Goal: Answer question/provide support: Share knowledge or assist other users

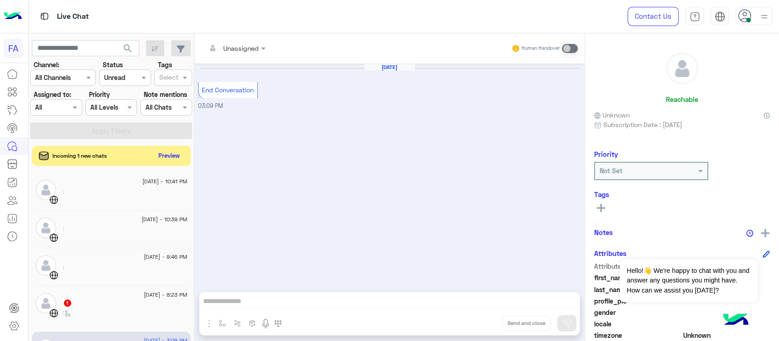
scroll to position [4, 0]
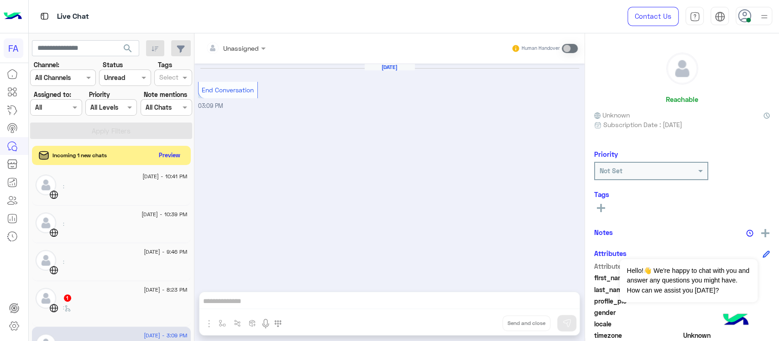
click at [170, 158] on button "Preview" at bounding box center [170, 155] width 28 height 12
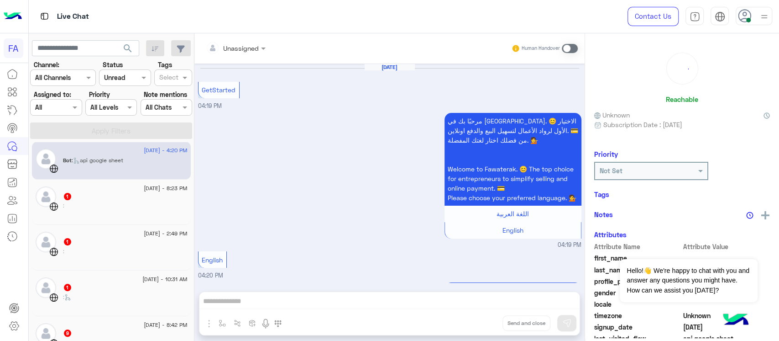
scroll to position [555, 0]
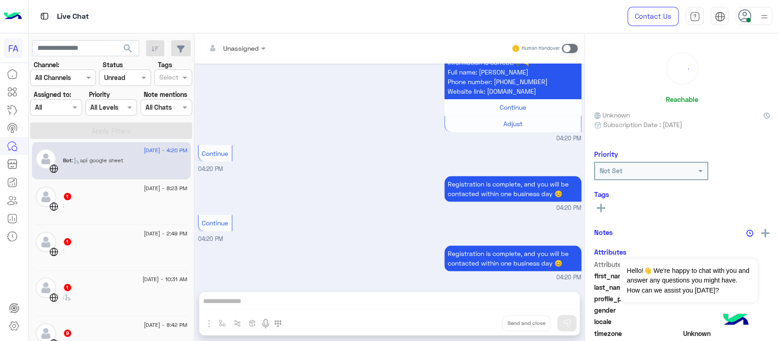
click at [116, 195] on div "1" at bounding box center [125, 197] width 125 height 10
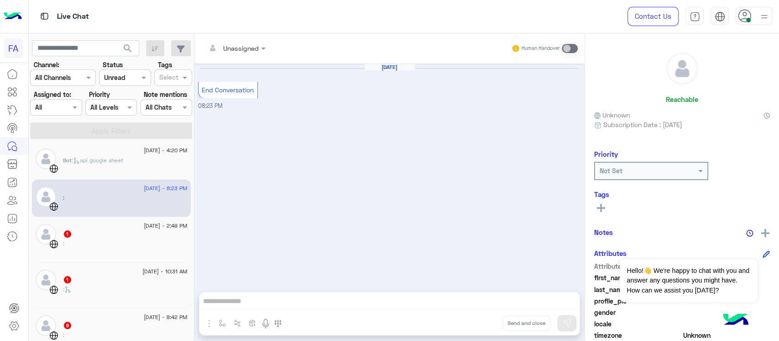
click at [106, 240] on div ":" at bounding box center [125, 247] width 125 height 16
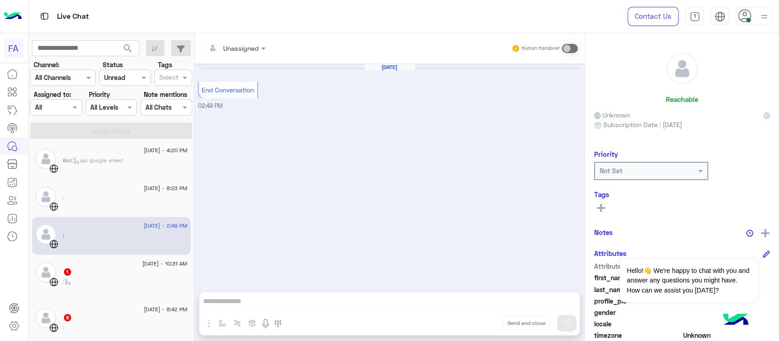
click at [100, 278] on div ":" at bounding box center [125, 285] width 125 height 16
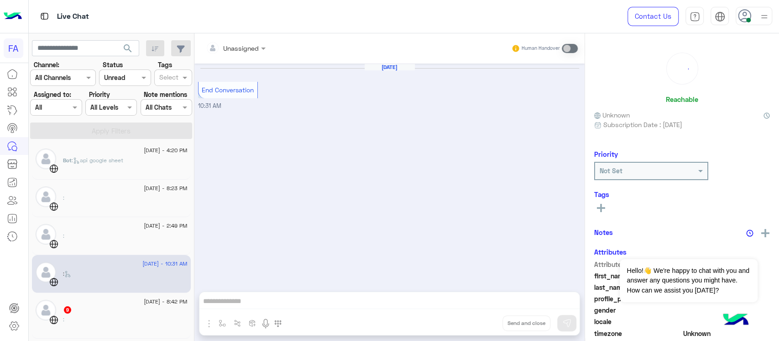
click at [94, 316] on div ":" at bounding box center [125, 323] width 125 height 16
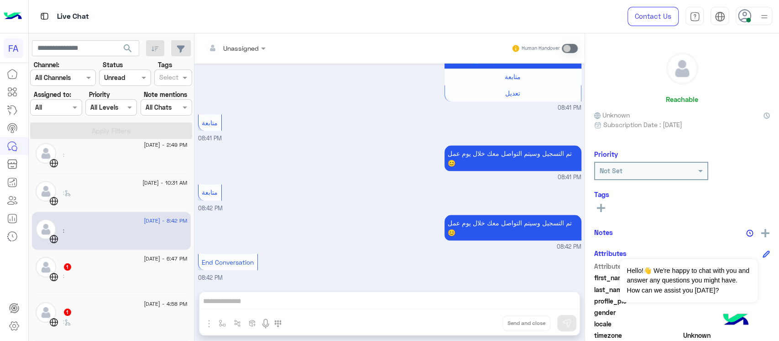
scroll to position [115, 0]
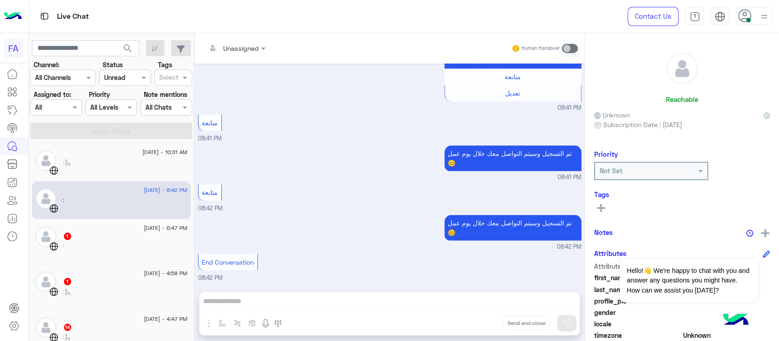
click at [97, 251] on div ":" at bounding box center [125, 249] width 125 height 16
